Goal: Task Accomplishment & Management: Manage account settings

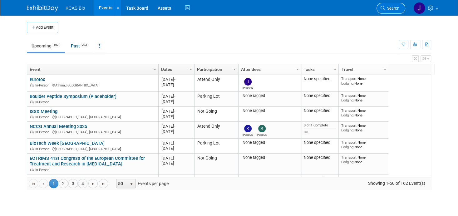
click at [397, 6] on span "Search" at bounding box center [392, 8] width 14 height 5
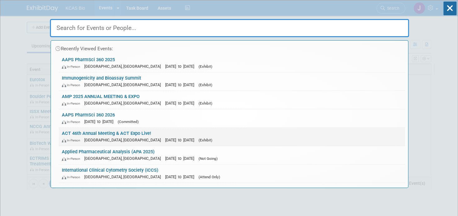
click at [80, 130] on link "ACT 46th Annual Meeting & ACT Expo Live! In-Person [GEOGRAPHIC_DATA], [GEOGRAPH…" at bounding box center [232, 137] width 346 height 18
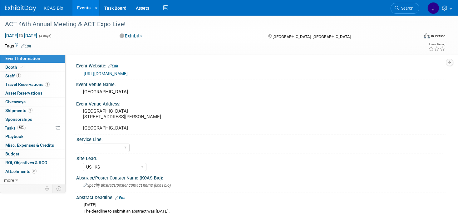
select select "US - KS"
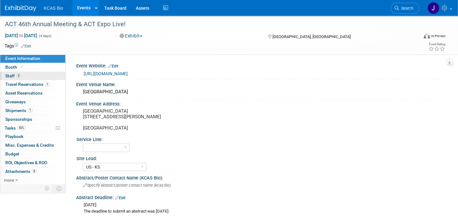
click at [12, 75] on span "Staff 3" at bounding box center [13, 75] width 16 height 5
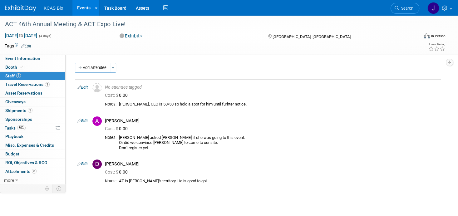
click at [399, 7] on icon at bounding box center [397, 8] width 4 height 4
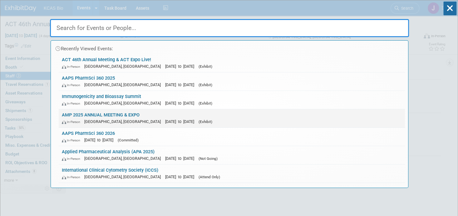
click at [86, 116] on link "AMP 2025 ANNUAL MEETING & EXPO In-Person Boston, MA Nov 11, 2025 to Nov 15, 202…" at bounding box center [232, 118] width 346 height 18
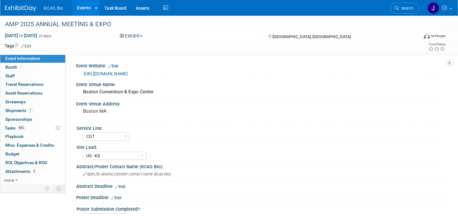
select select "CGT"
select select "US - KS"
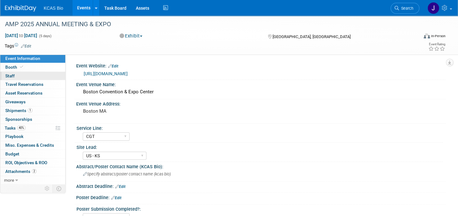
click at [12, 76] on span "Staff 0" at bounding box center [9, 75] width 9 height 5
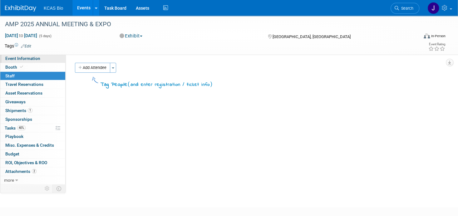
click at [14, 57] on span "Event Information" at bounding box center [22, 58] width 35 height 5
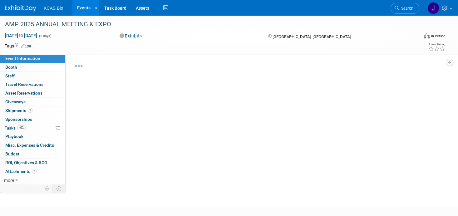
select select "CGT"
select select "US - KS"
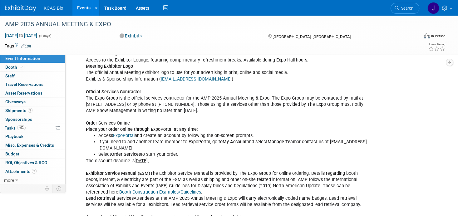
scroll to position [593, 0]
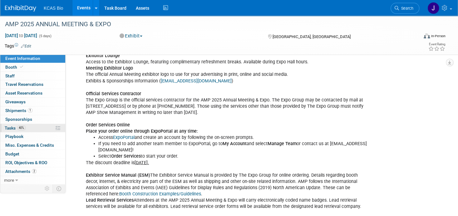
click at [12, 126] on span "Tasks 40%" at bounding box center [15, 128] width 21 height 5
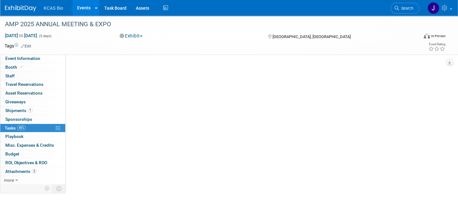
scroll to position [0, 0]
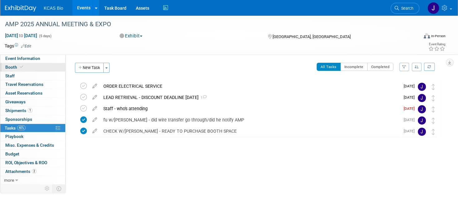
click at [15, 66] on span "Booth" at bounding box center [14, 67] width 19 height 5
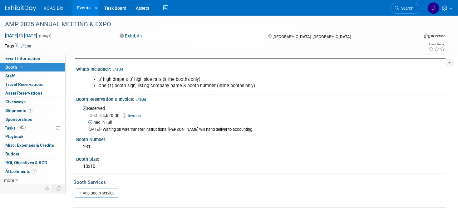
scroll to position [33, 0]
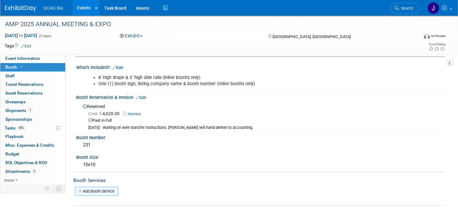
click at [81, 189] on icon at bounding box center [80, 191] width 4 height 4
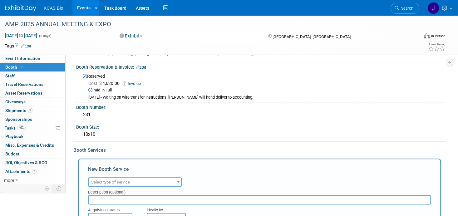
scroll to position [127, 0]
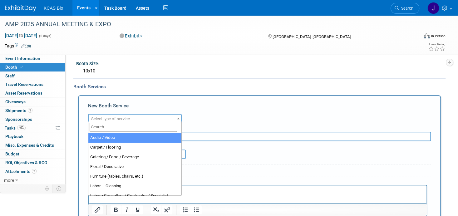
click at [170, 118] on span "Select type of service" at bounding box center [135, 119] width 92 height 9
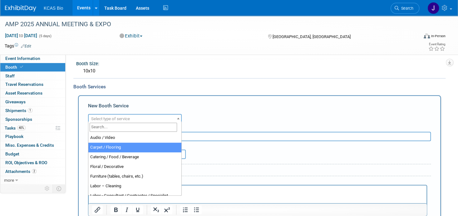
select select "4"
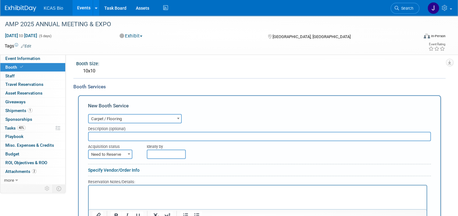
scroll to position [207, 0]
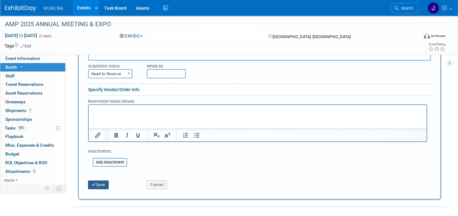
click at [104, 180] on button "Save" at bounding box center [98, 184] width 21 height 9
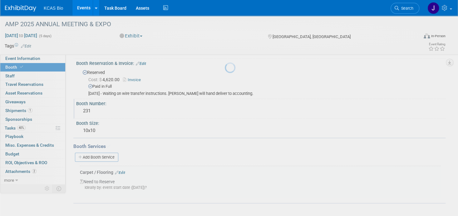
scroll to position [65, 0]
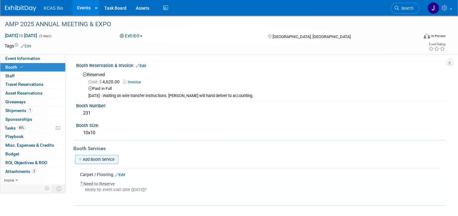
click at [106, 155] on link "Add Booth Service" at bounding box center [96, 159] width 43 height 9
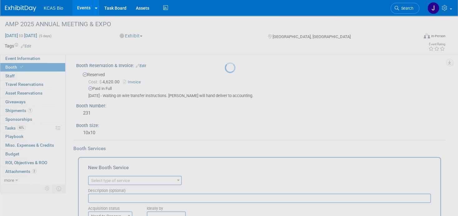
scroll to position [0, 0]
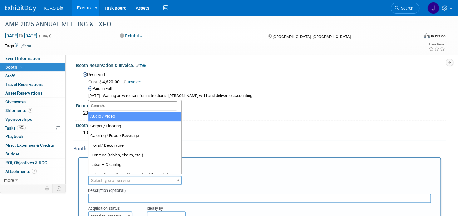
click at [131, 178] on span "Select type of service" at bounding box center [135, 180] width 92 height 9
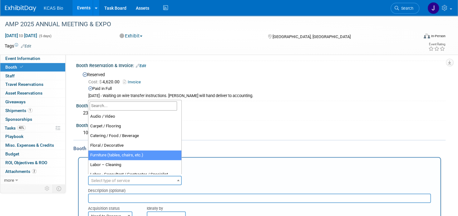
select select "6"
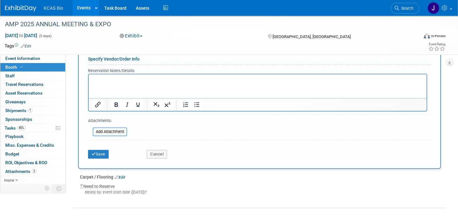
scroll to position [239, 0]
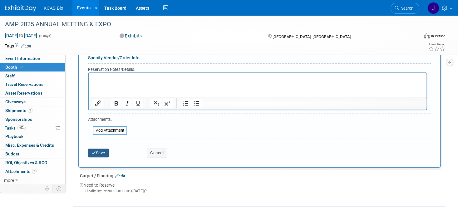
click at [106, 151] on button "Save" at bounding box center [98, 153] width 21 height 9
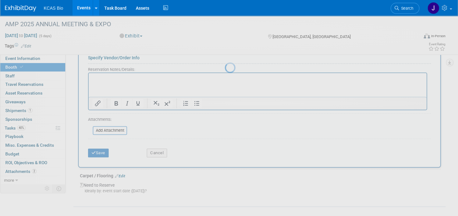
scroll to position [97, 0]
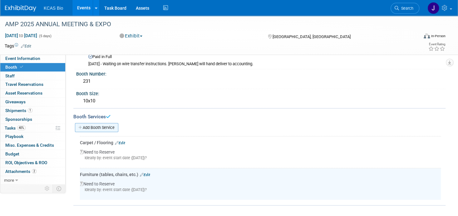
click at [111, 126] on link "Add Booth Service" at bounding box center [96, 127] width 43 height 9
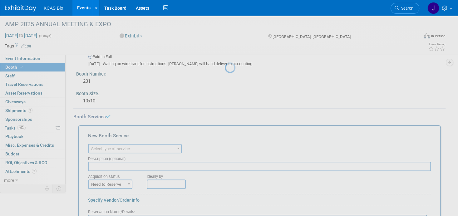
scroll to position [0, 0]
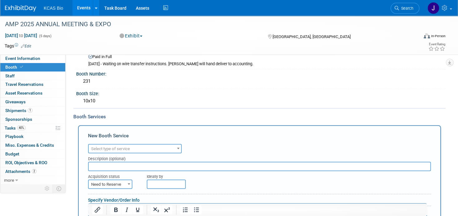
click at [118, 147] on span "Select type of service" at bounding box center [110, 148] width 39 height 5
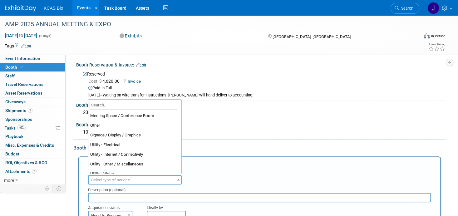
scroll to position [156, 0]
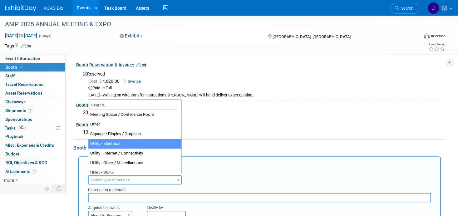
select select "8"
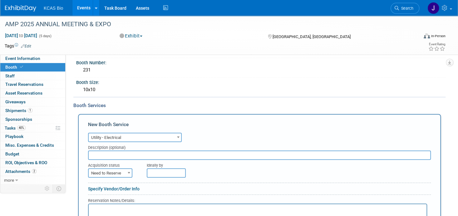
scroll to position [190, 0]
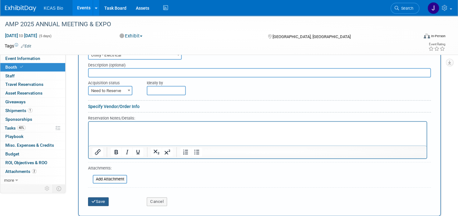
click at [103, 197] on button "Save" at bounding box center [98, 201] width 21 height 9
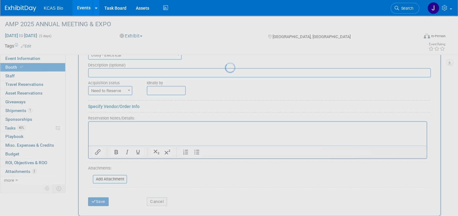
scroll to position [129, 0]
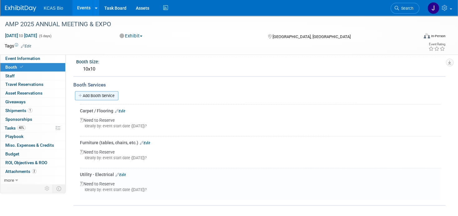
click at [106, 93] on link "Add Booth Service" at bounding box center [96, 95] width 43 height 9
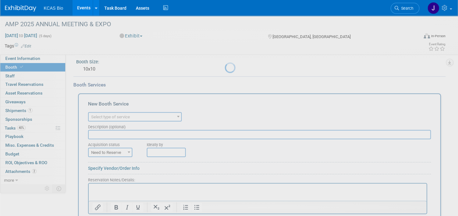
scroll to position [0, 0]
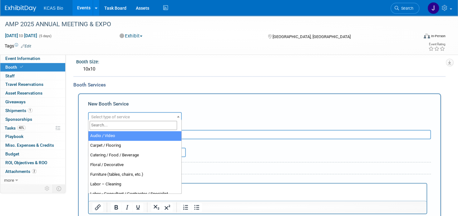
click at [120, 115] on span "Select type of service" at bounding box center [110, 117] width 39 height 5
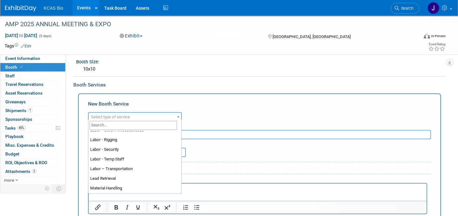
scroll to position [94, 0]
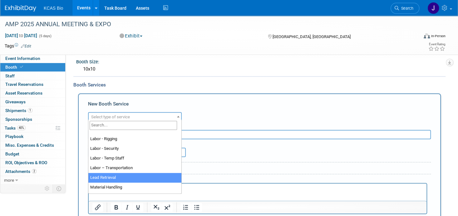
select select "7"
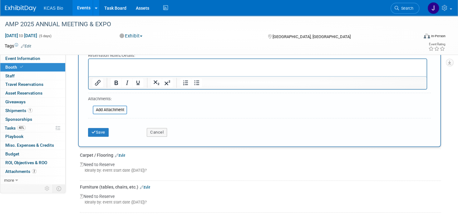
scroll to position [254, 0]
click at [101, 131] on button "Save" at bounding box center [98, 132] width 21 height 9
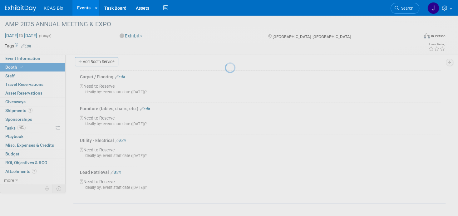
scroll to position [160, 0]
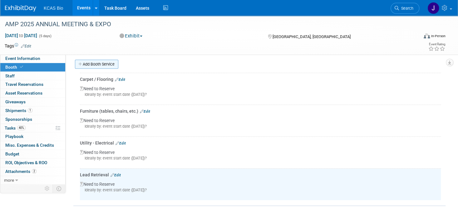
click at [95, 63] on link "Add Booth Service" at bounding box center [96, 64] width 43 height 9
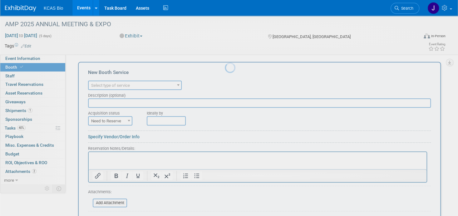
scroll to position [0, 0]
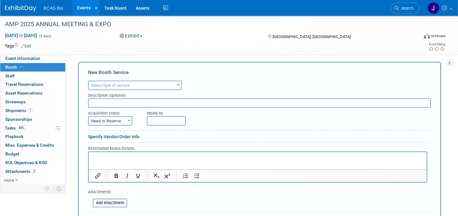
click at [122, 84] on span "Select type of service" at bounding box center [110, 85] width 39 height 5
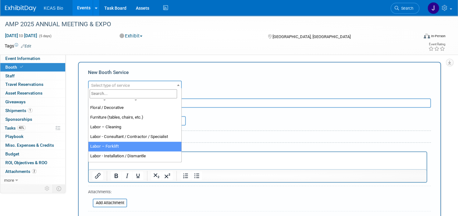
scroll to position [125, 0]
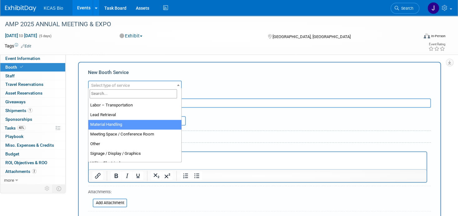
select select "10"
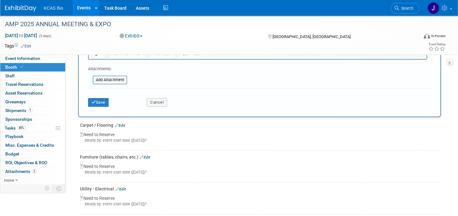
scroll to position [285, 0]
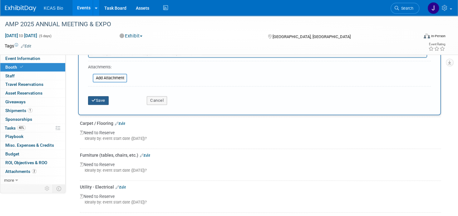
click at [96, 96] on button "Save" at bounding box center [98, 100] width 21 height 9
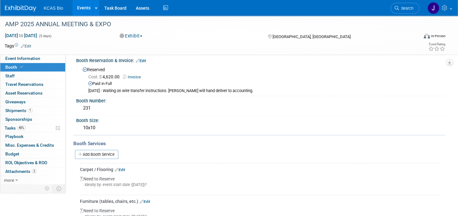
scroll to position [36, 0]
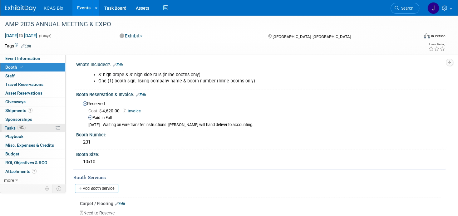
click at [10, 127] on span "Tasks 40%" at bounding box center [15, 128] width 21 height 5
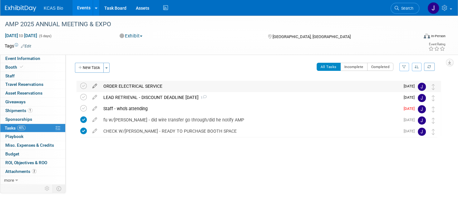
click at [94, 85] on icon at bounding box center [94, 85] width 11 height 8
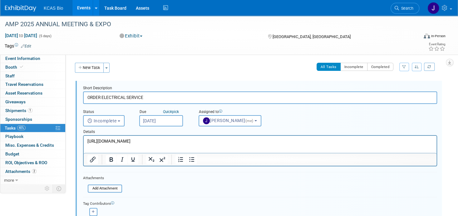
click at [126, 96] on input "ORDER ELECTRICAL SERVICE" at bounding box center [260, 97] width 354 height 12
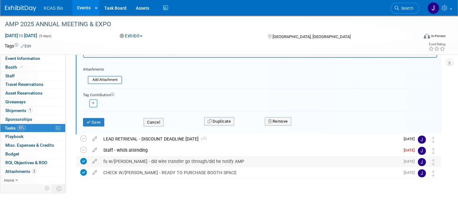
scroll to position [109, 0]
type input "ORDER ELECTRICAL / carpet/furniture/lead retrieval SERVICEs - by 10/12"
click at [99, 122] on button "Save" at bounding box center [93, 122] width 21 height 9
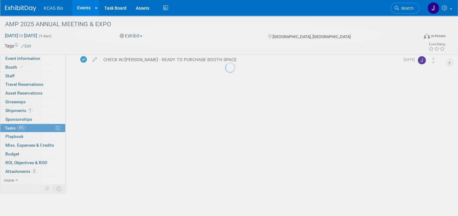
scroll to position [0, 0]
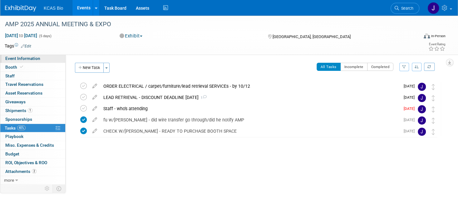
click at [12, 58] on span "Event Information" at bounding box center [22, 58] width 35 height 5
select select "CGT"
select select "US - KS"
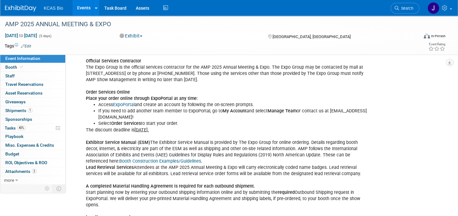
scroll to position [624, 0]
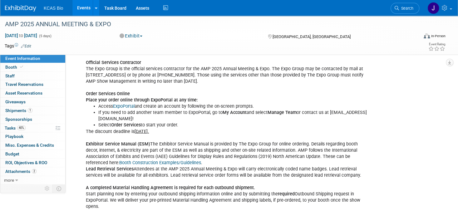
click at [124, 103] on link "ExpoPortal" at bounding box center [124, 105] width 22 height 5
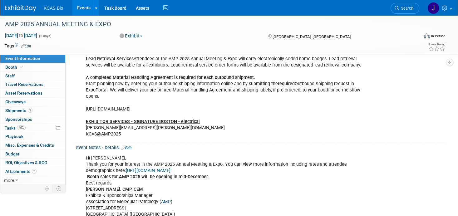
scroll to position [749, 0]
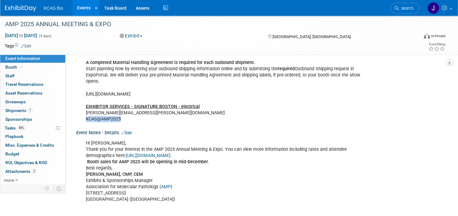
drag, startPoint x: 86, startPoint y: 106, endPoint x: 127, endPoint y: 112, distance: 40.7
copy div "KCAS@AMP2025"
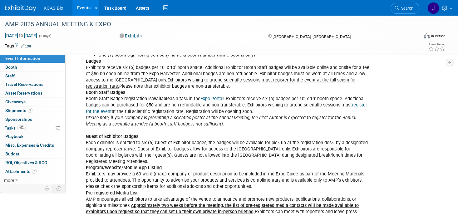
scroll to position [406, 0]
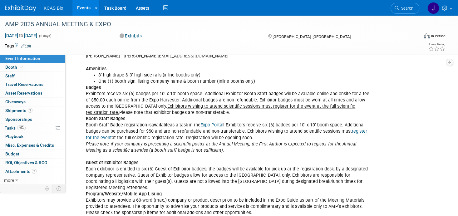
scroll to position [312, 0]
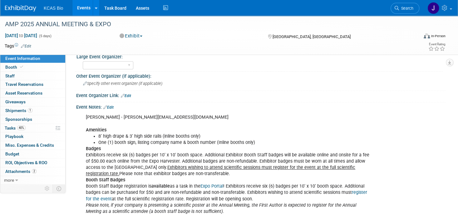
click at [112, 105] on link "Edit" at bounding box center [108, 107] width 10 height 4
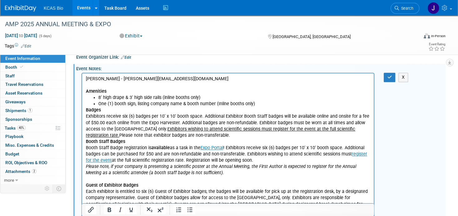
scroll to position [343, 0]
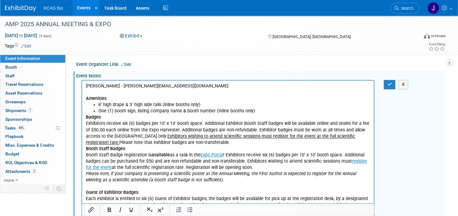
click at [89, 94] on p "Jocelyn Friedrich - jfriedrich@amp.org Amenities" at bounding box center [228, 92] width 284 height 19
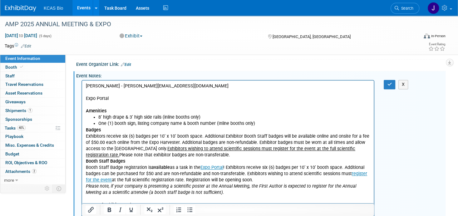
drag, startPoint x: 87, startPoint y: 103, endPoint x: 92, endPoint y: 103, distance: 5.3
click at [87, 103] on p "Amenities" at bounding box center [228, 108] width 284 height 12
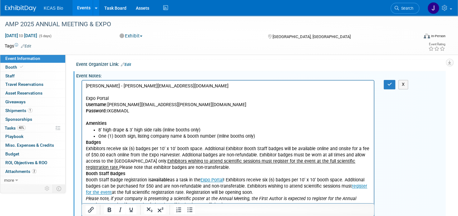
drag, startPoint x: 84, startPoint y: 98, endPoint x: 109, endPoint y: 98, distance: 24.4
drag, startPoint x: 109, startPoint y: 98, endPoint x: 164, endPoint y: 174, distance: 93.9
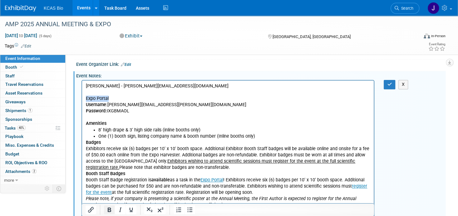
click at [107, 209] on icon "Bold" at bounding box center [109, 209] width 7 height 7
click at [115, 121] on p "Amenities" at bounding box center [228, 120] width 284 height 12
